Goal: Obtain resource: Obtain resource

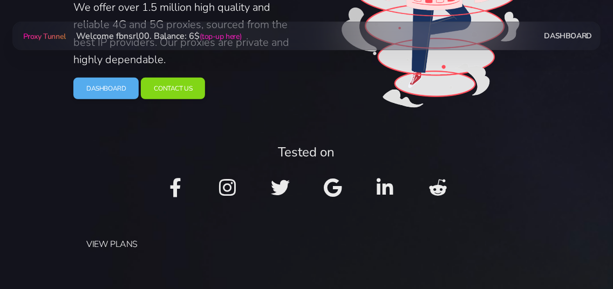
scroll to position [117, 0]
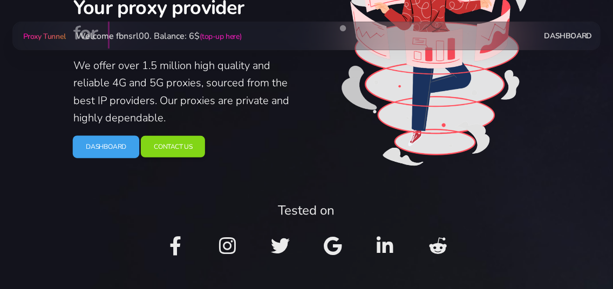
click at [111, 143] on link "Dashboard" at bounding box center [106, 147] width 67 height 23
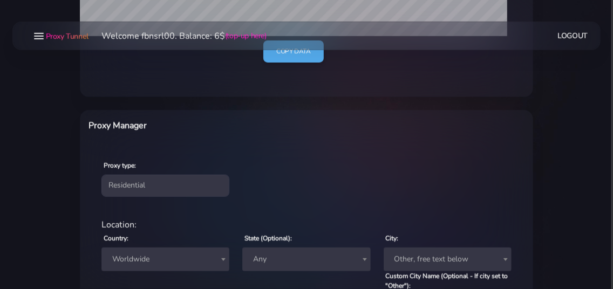
scroll to position [350, 0]
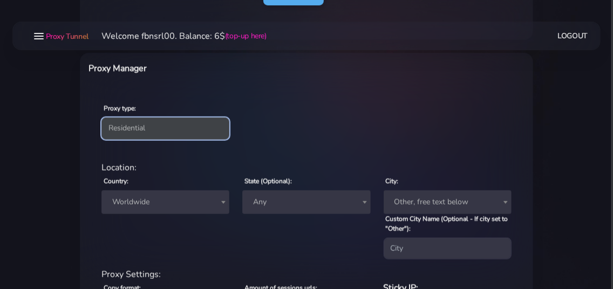
click at [102, 118] on select "Residential Static Mobile" at bounding box center [166, 129] width 128 height 22
select select "static"
click option "Static" at bounding box center [0, 0] width 0 height 0
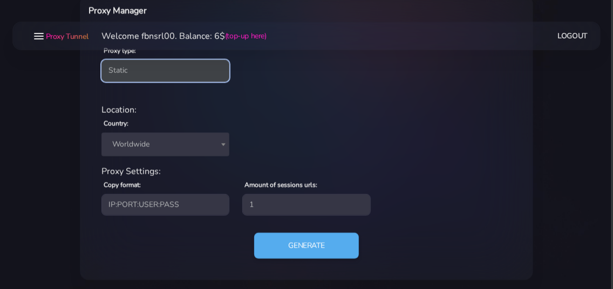
scroll to position [411, 0]
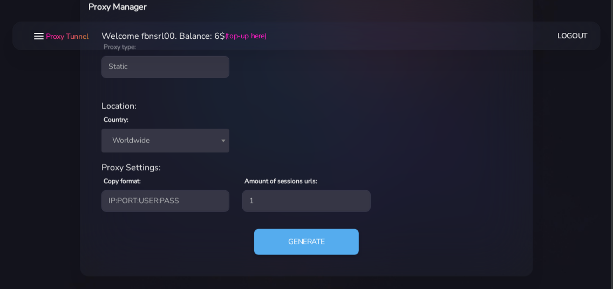
click at [155, 146] on span "Worldwide" at bounding box center [165, 140] width 115 height 15
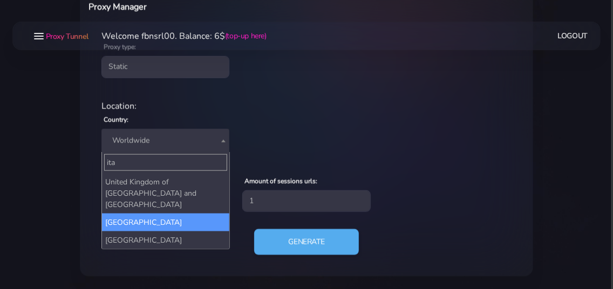
type input "ita"
select select "IT"
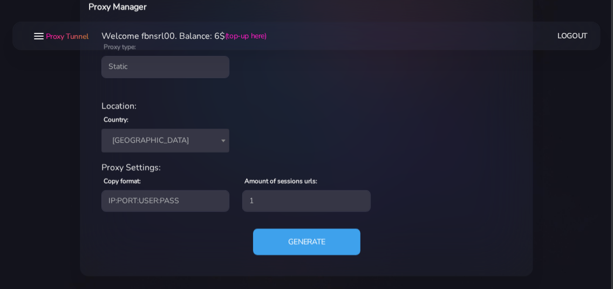
click at [287, 243] on button "Generate" at bounding box center [306, 242] width 107 height 26
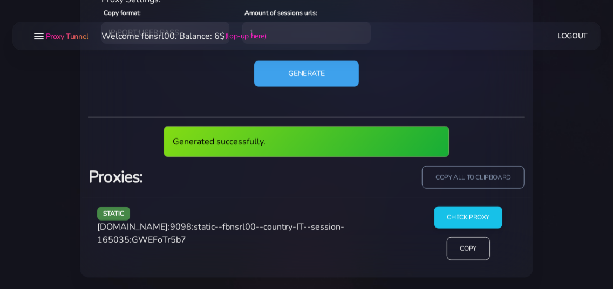
scroll to position [540, 0]
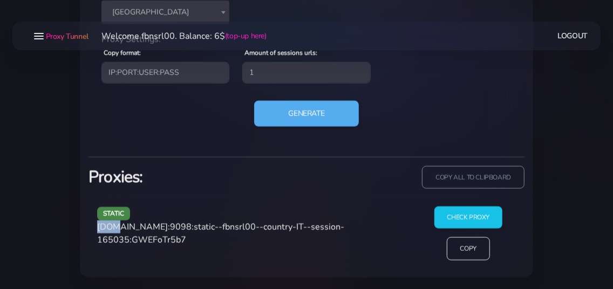
drag, startPoint x: 97, startPoint y: 228, endPoint x: 114, endPoint y: 228, distance: 17.3
click at [114, 228] on div "static [DOMAIN_NAME]:9098:static--fbnsrl00--country-IT--session-165035:GWEFoTr5…" at bounding box center [253, 238] width 324 height 63
click at [91, 228] on div "static [DOMAIN_NAME]:9098:static--fbnsrl00--country-IT--session-165035:GWEFoTr5…" at bounding box center [253, 238] width 324 height 63
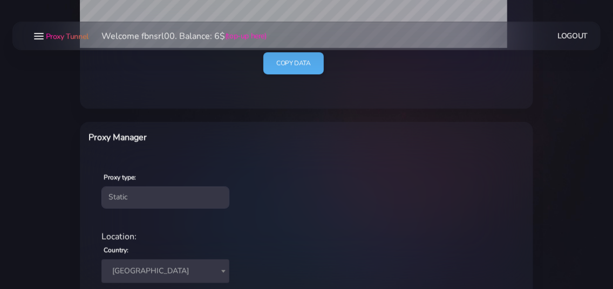
scroll to position [307, 0]
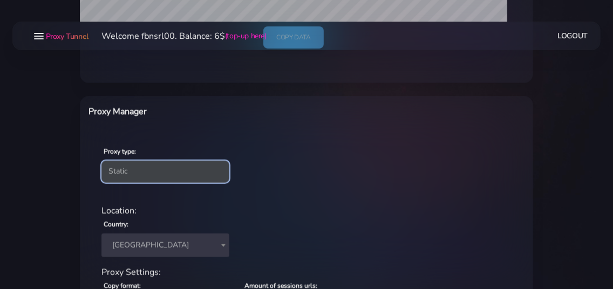
select select "residential"
click option "Residential" at bounding box center [0, 0] width 0 height 0
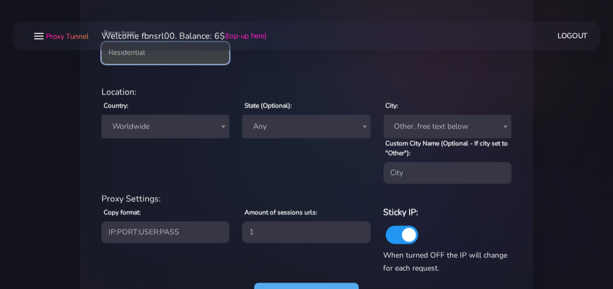
scroll to position [423, 0]
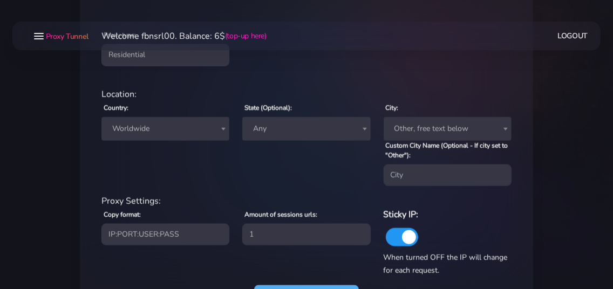
click at [166, 133] on span "Worldwide" at bounding box center [165, 128] width 115 height 15
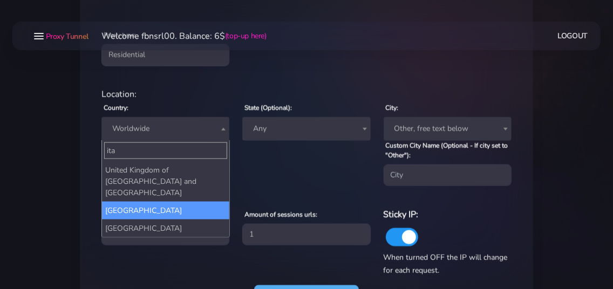
type input "ita"
select select "IT"
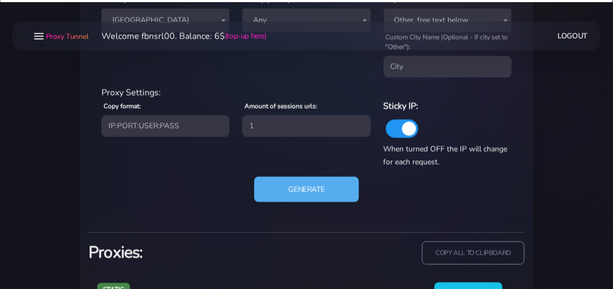
scroll to position [540, 0]
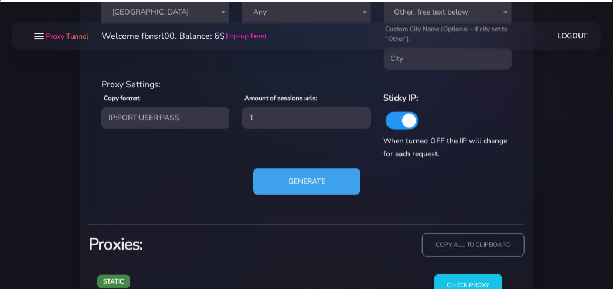
click at [278, 179] on button "Generate" at bounding box center [306, 181] width 107 height 26
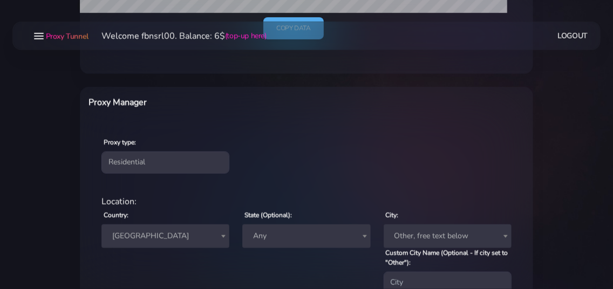
scroll to position [316, 0]
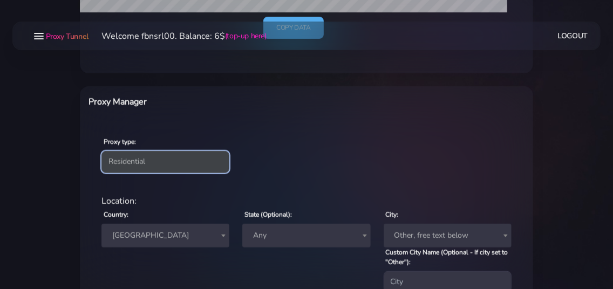
select select "static"
click option "Static" at bounding box center [0, 0] width 0 height 0
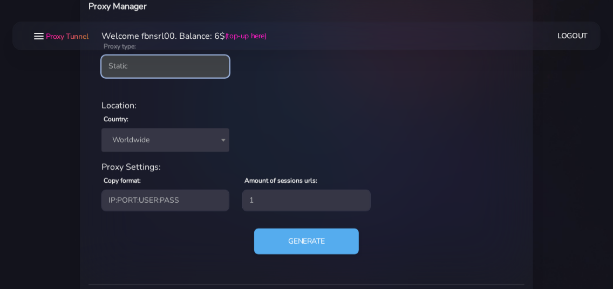
scroll to position [491, 0]
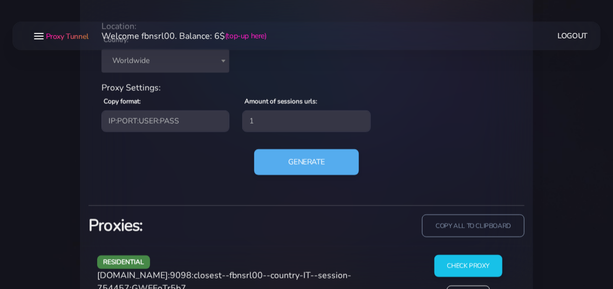
click at [174, 64] on span "Worldwide" at bounding box center [165, 60] width 115 height 15
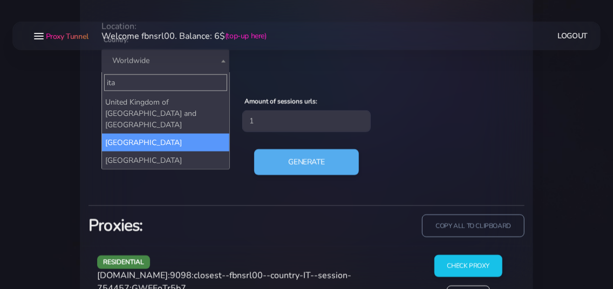
type input "ita"
select select "IT"
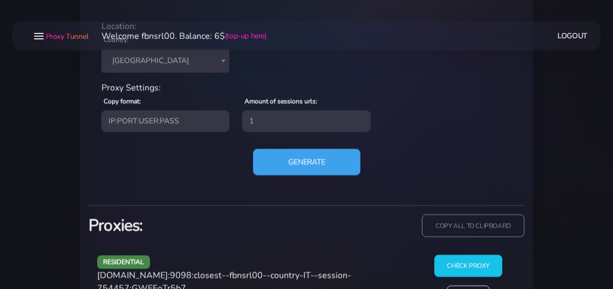
click at [295, 160] on button "Generate" at bounding box center [306, 162] width 107 height 26
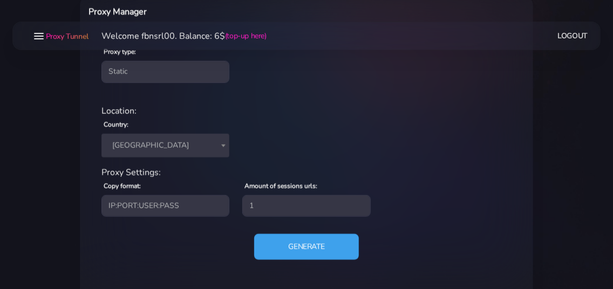
scroll to position [408, 0]
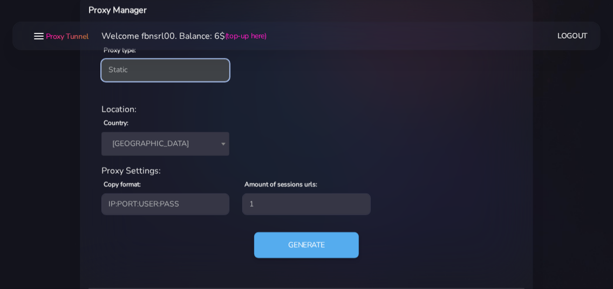
click at [102, 59] on select "Residential Static Mobile" at bounding box center [166, 70] width 128 height 22
select select "mobile"
click option "Mobile" at bounding box center [0, 0] width 0 height 0
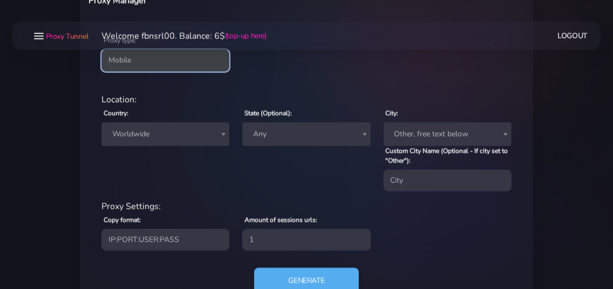
scroll to position [410, 0]
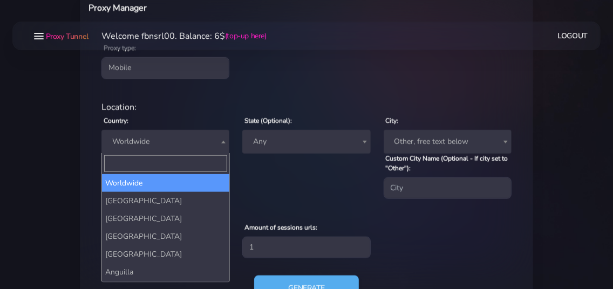
click at [179, 145] on span "Worldwide" at bounding box center [165, 141] width 115 height 15
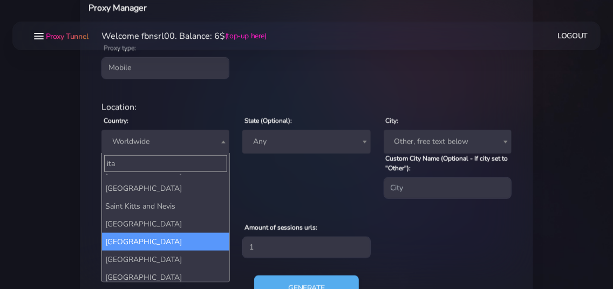
scroll to position [0, 0]
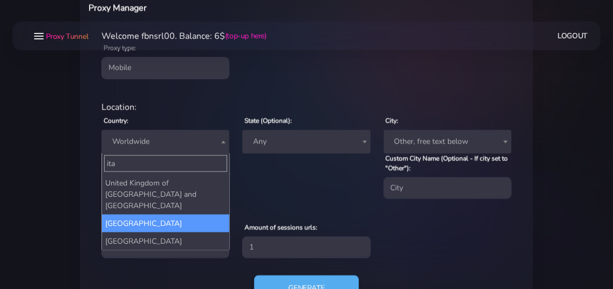
type input "ita"
select select "IT"
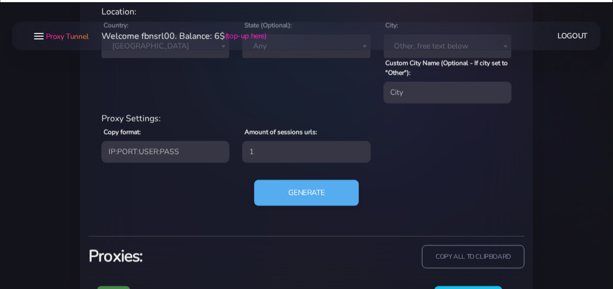
scroll to position [527, 0]
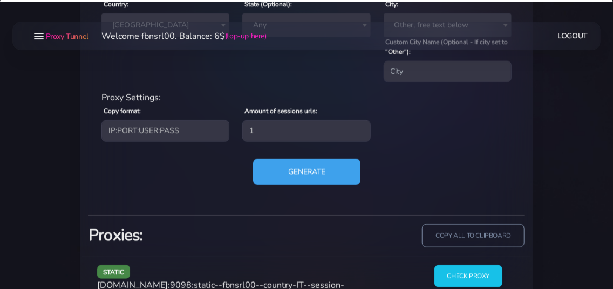
click at [280, 173] on button "Generate" at bounding box center [306, 172] width 107 height 26
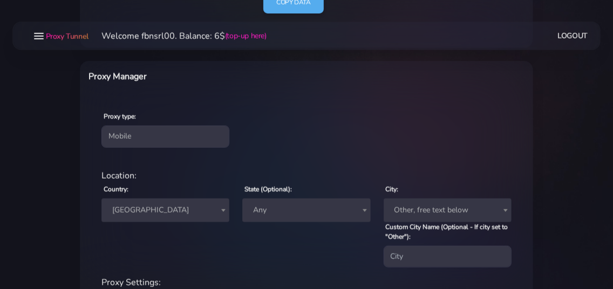
scroll to position [352, 0]
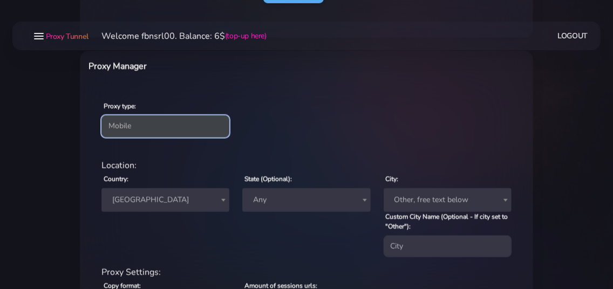
select select "static"
click option "Static" at bounding box center [0, 0] width 0 height 0
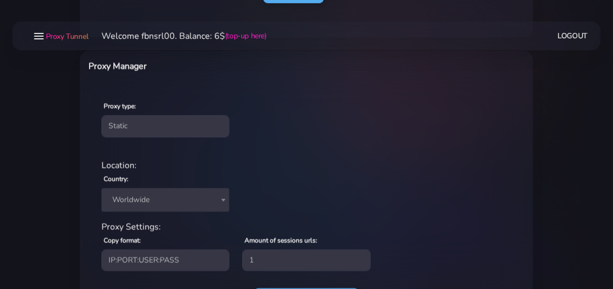
click at [149, 199] on span "Worldwide" at bounding box center [165, 200] width 115 height 15
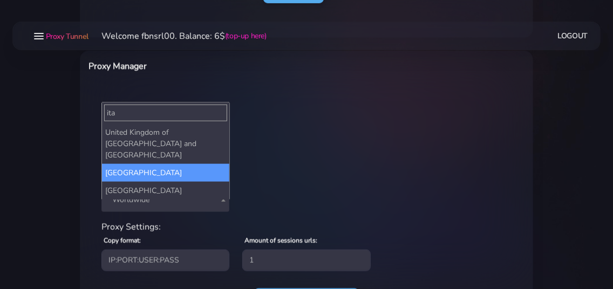
type input "ita"
select select "IT"
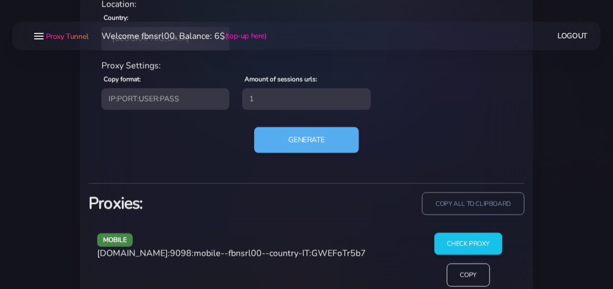
scroll to position [540, 0]
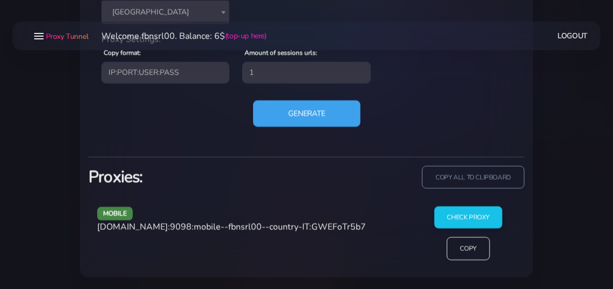
click at [293, 116] on button "Generate" at bounding box center [306, 113] width 107 height 26
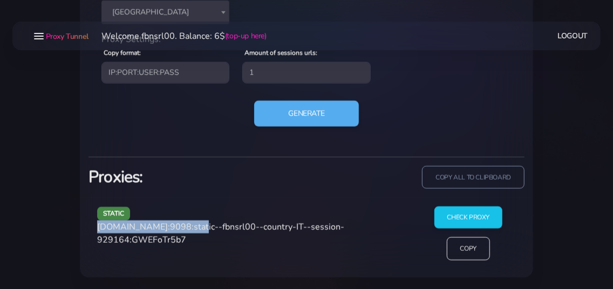
drag, startPoint x: 131, startPoint y: 228, endPoint x: 190, endPoint y: 226, distance: 59.4
click at [190, 226] on span "[DOMAIN_NAME]:9098:static--fbnsrl00--country-IT--session-929164:GWEFoTr5b7" at bounding box center [220, 233] width 247 height 25
copy span "[DOMAIN_NAME]:9098"
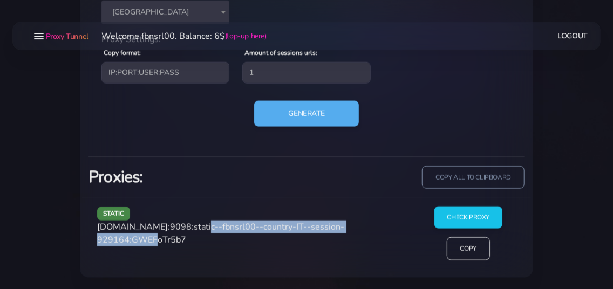
drag, startPoint x: 195, startPoint y: 225, endPoint x: 160, endPoint y: 244, distance: 40.1
click at [160, 244] on span "[DOMAIN_NAME]:9098:static--fbnsrl00--country-IT--session-929164:GWEFoTr5b7" at bounding box center [220, 233] width 247 height 25
copy span "static--fbnsrl00--country-IT--session-929164"
drag, startPoint x: 165, startPoint y: 240, endPoint x: 214, endPoint y: 242, distance: 49.7
click at [214, 242] on span "[DOMAIN_NAME]:9098:static--fbnsrl00--country-IT--session-929164:GWEFoTr5b7" at bounding box center [220, 233] width 247 height 25
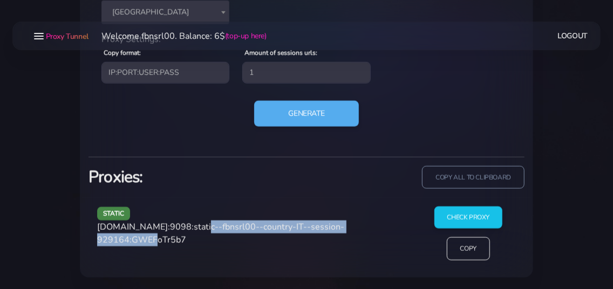
copy span "GWEFoTr5b7"
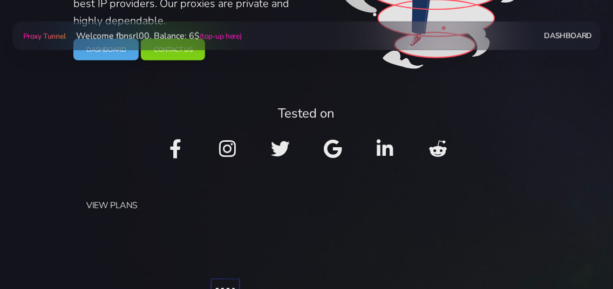
scroll to position [175, 0]
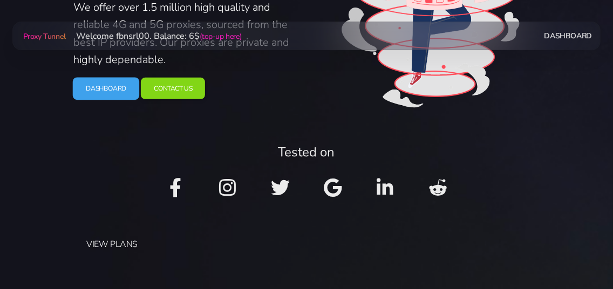
click at [125, 88] on link "Dashboard" at bounding box center [106, 88] width 67 height 23
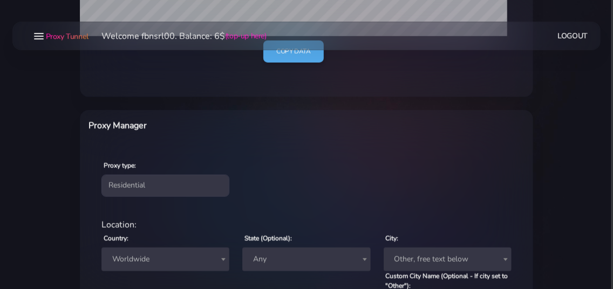
scroll to position [350, 0]
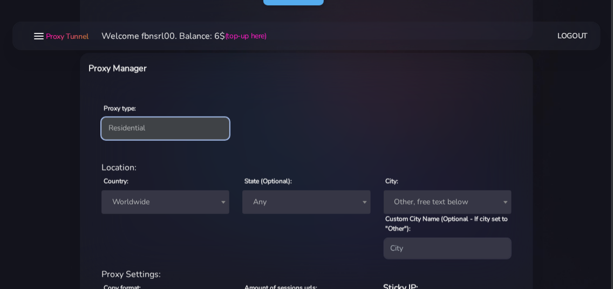
click at [102, 118] on select "Residential Static Mobile" at bounding box center [166, 129] width 128 height 22
select select "static"
click option "Static" at bounding box center [0, 0] width 0 height 0
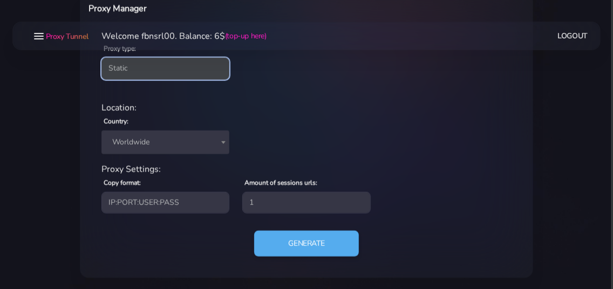
scroll to position [411, 0]
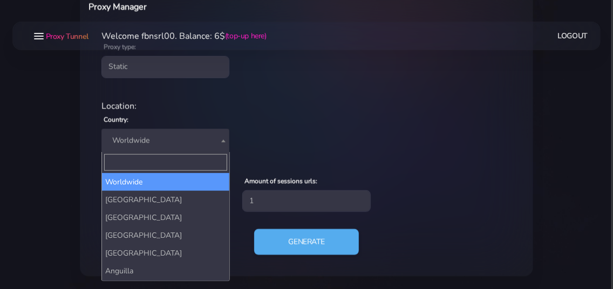
click at [148, 141] on span "Worldwide" at bounding box center [165, 140] width 115 height 15
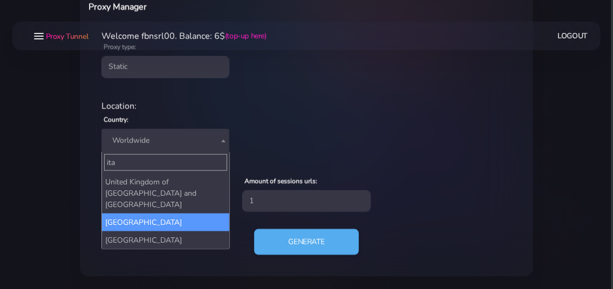
type input "ita"
select select "IT"
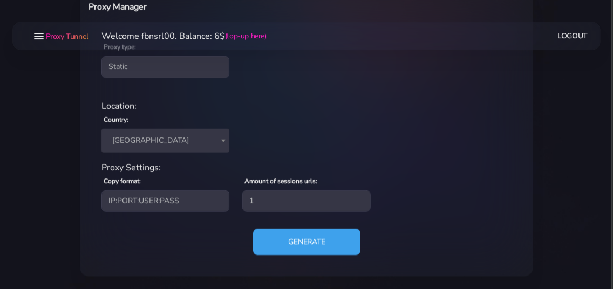
click at [273, 240] on button "Generate" at bounding box center [306, 242] width 107 height 26
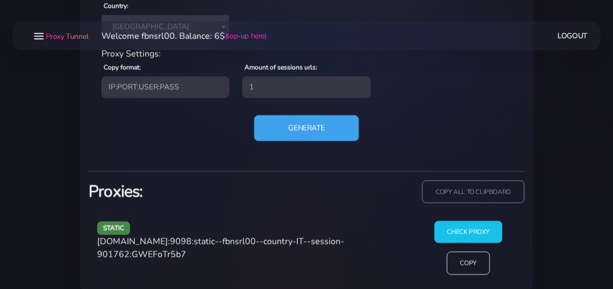
scroll to position [540, 0]
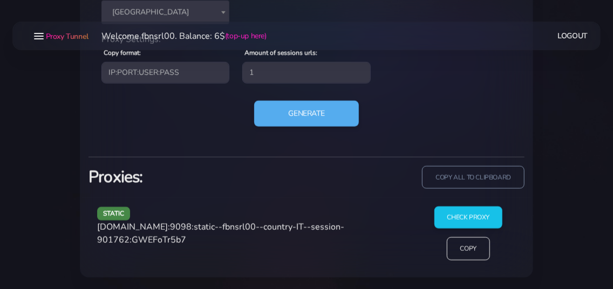
click at [193, 133] on div "Generate" at bounding box center [306, 118] width 423 height 35
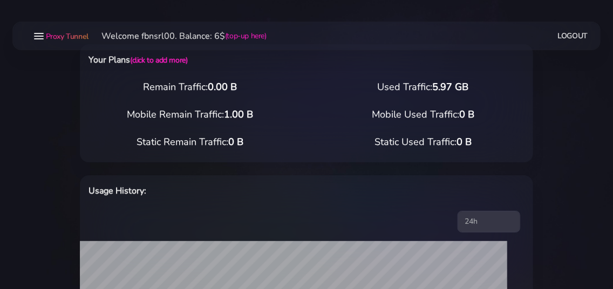
scroll to position [0, 0]
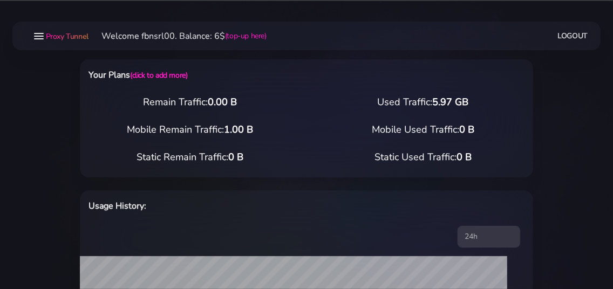
click at [571, 33] on link "Logout" at bounding box center [573, 36] width 30 height 20
